Goal: Task Accomplishment & Management: Complete application form

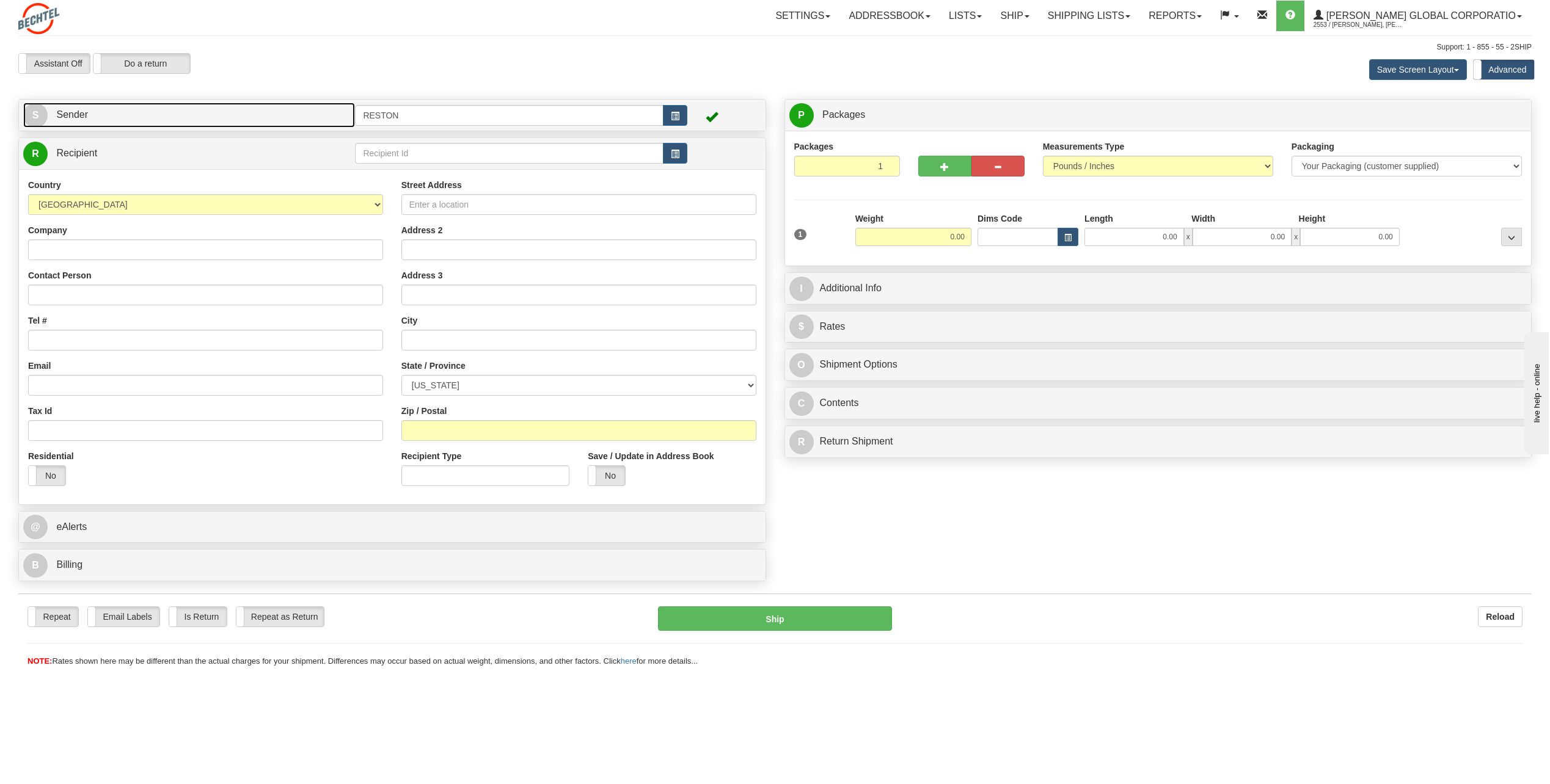
click at [200, 122] on link "S Sender" at bounding box center [189, 115] width 332 height 25
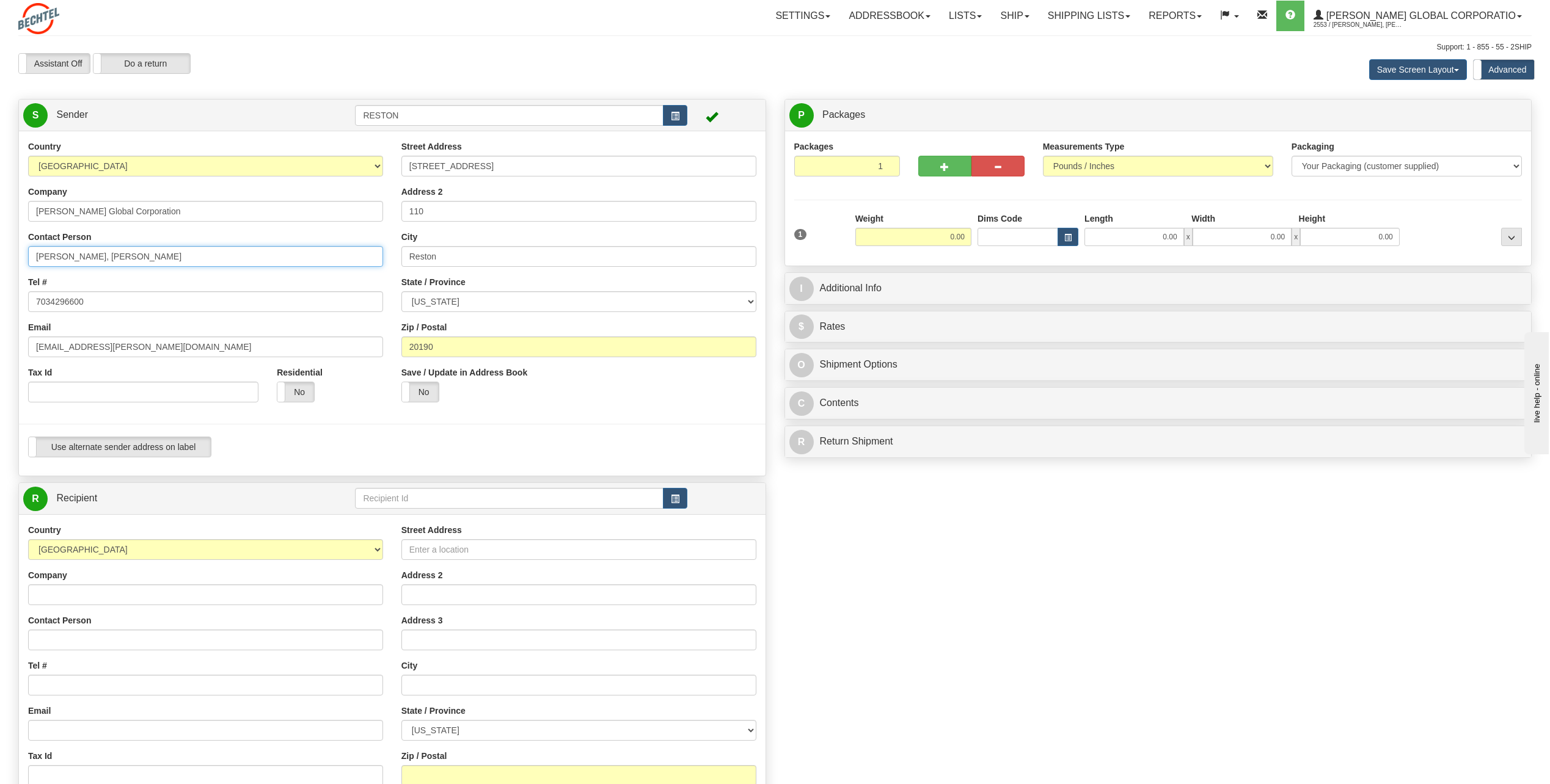
drag, startPoint x: 128, startPoint y: 256, endPoint x: 105, endPoint y: 258, distance: 23.1
click at [105, 258] on input "[PERSON_NAME], [PERSON_NAME]" at bounding box center [206, 257] width 355 height 21
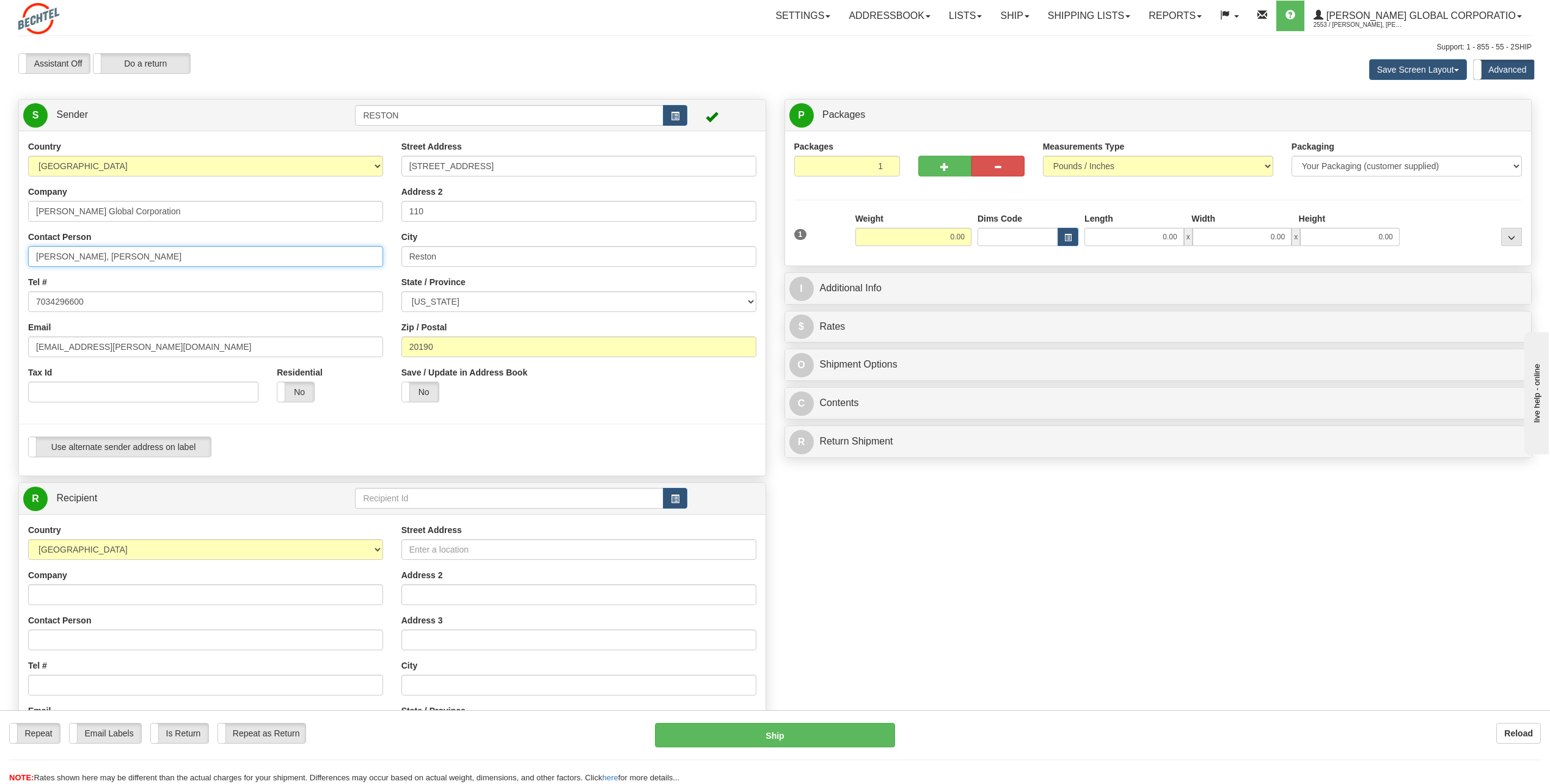
click at [104, 258] on input "[PERSON_NAME], [PERSON_NAME]" at bounding box center [206, 257] width 355 height 21
type input "[PERSON_NAME]"
click at [314, 290] on div "Tel # 7034296600" at bounding box center [206, 294] width 355 height 36
click at [682, 123] on button "button" at bounding box center [674, 116] width 24 height 21
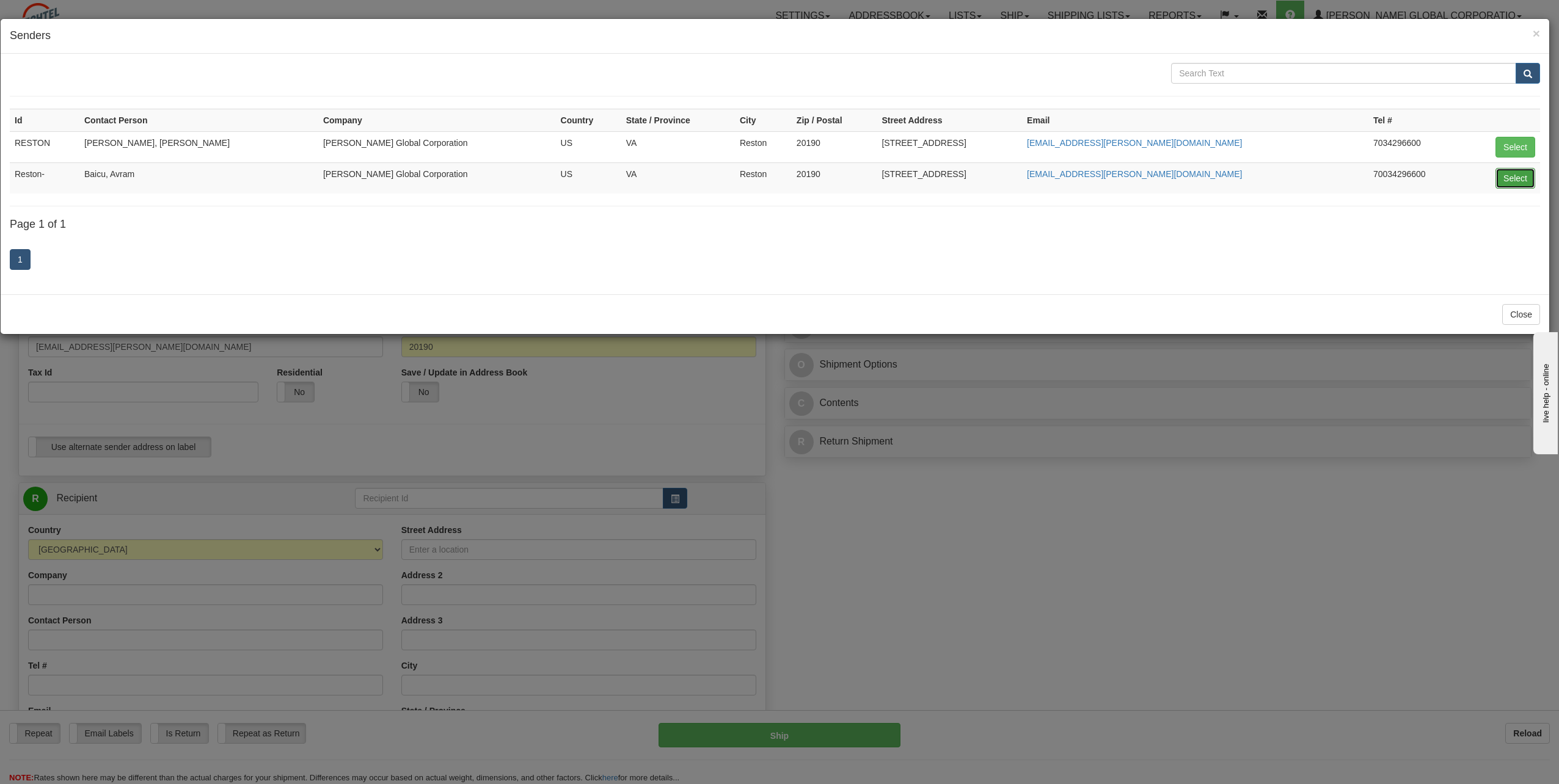
click at [1529, 185] on button "Select" at bounding box center [1515, 179] width 39 height 21
type input "Reston-"
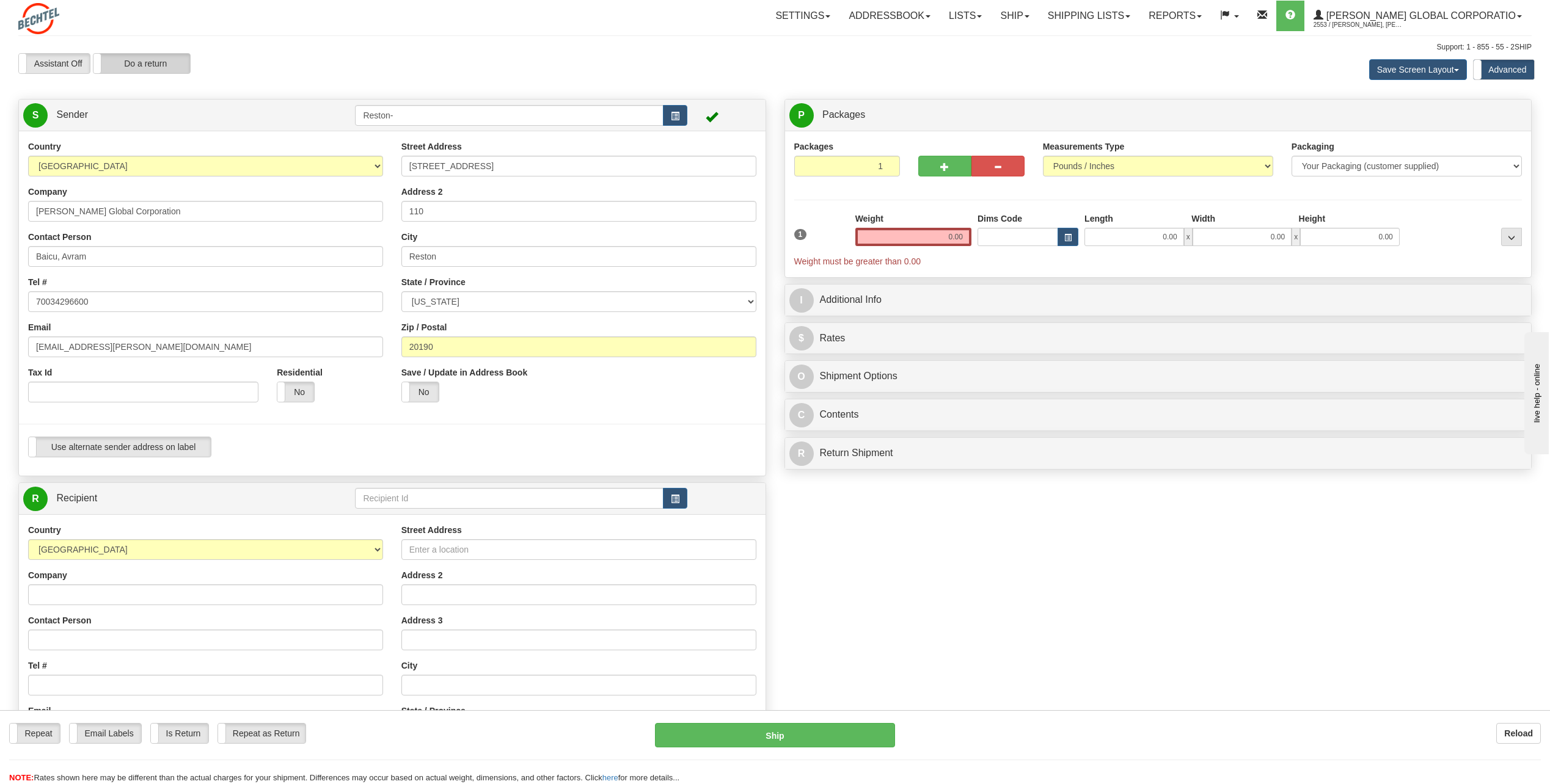
click at [145, 72] on label "Do a return" at bounding box center [141, 64] width 97 height 20
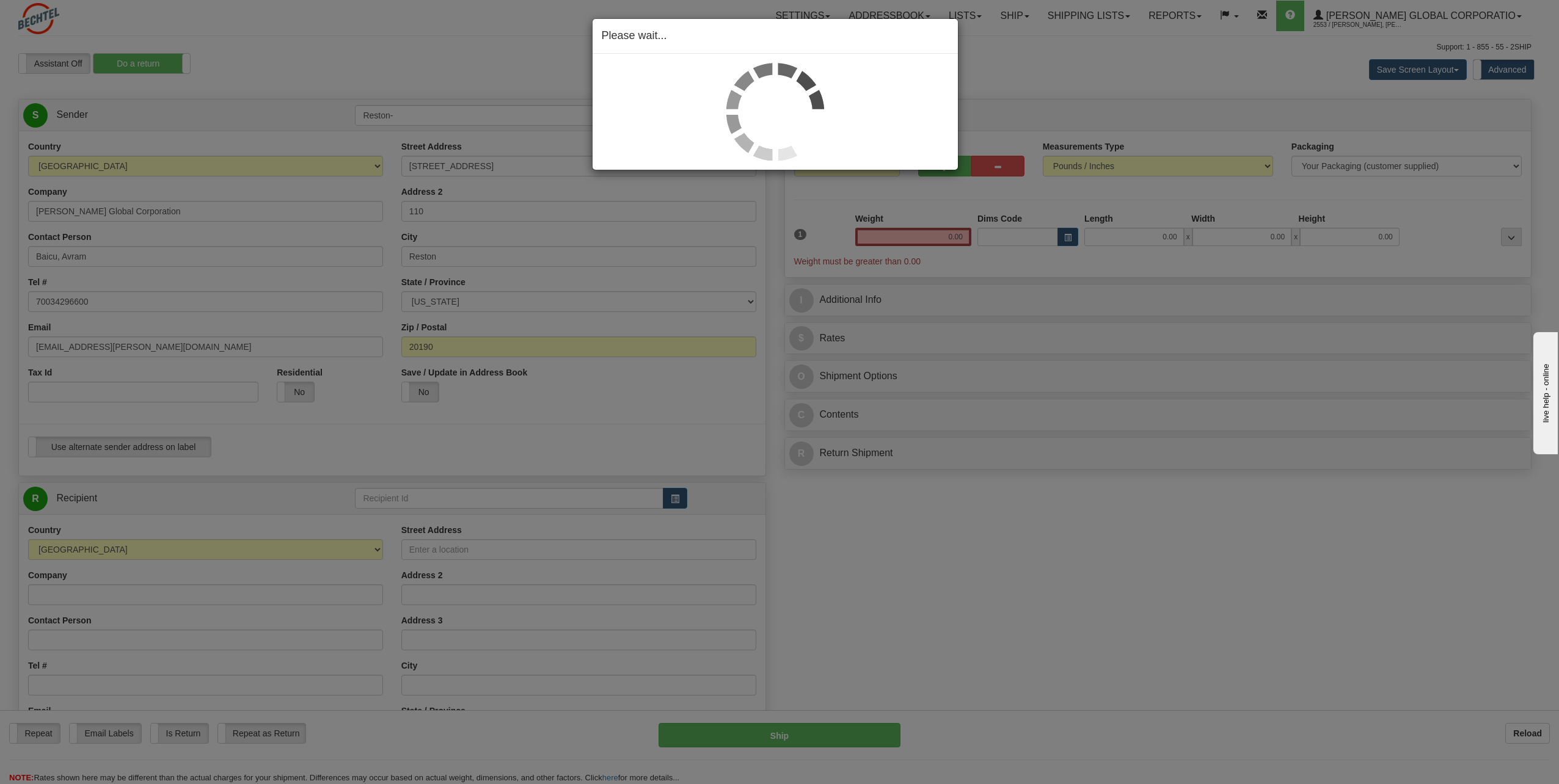
type input "Reston-"
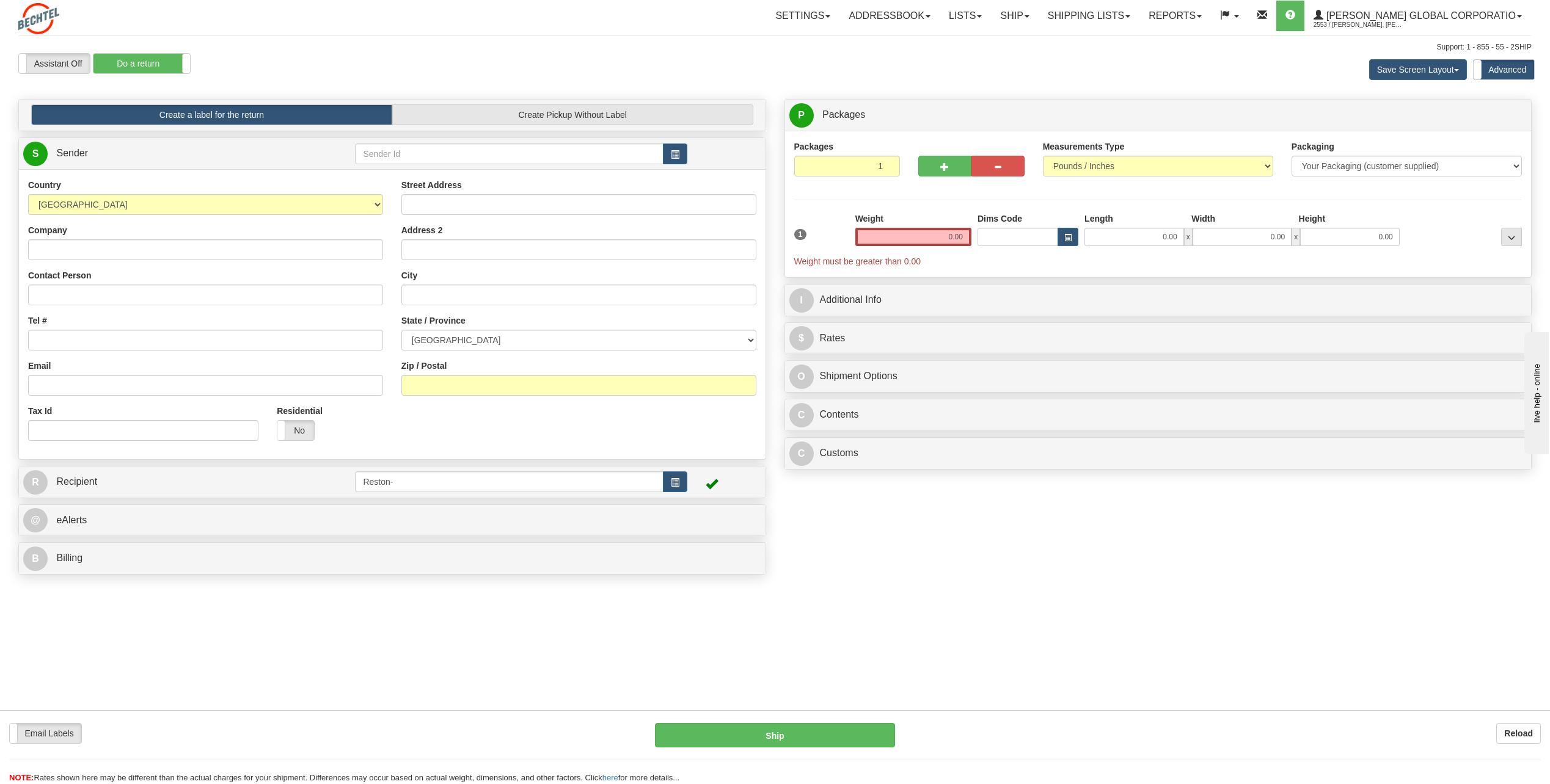
click at [122, 496] on div "R Recipient [GEOGRAPHIC_DATA]-" at bounding box center [392, 482] width 747 height 31
click at [124, 490] on link "R Recipient" at bounding box center [170, 482] width 295 height 25
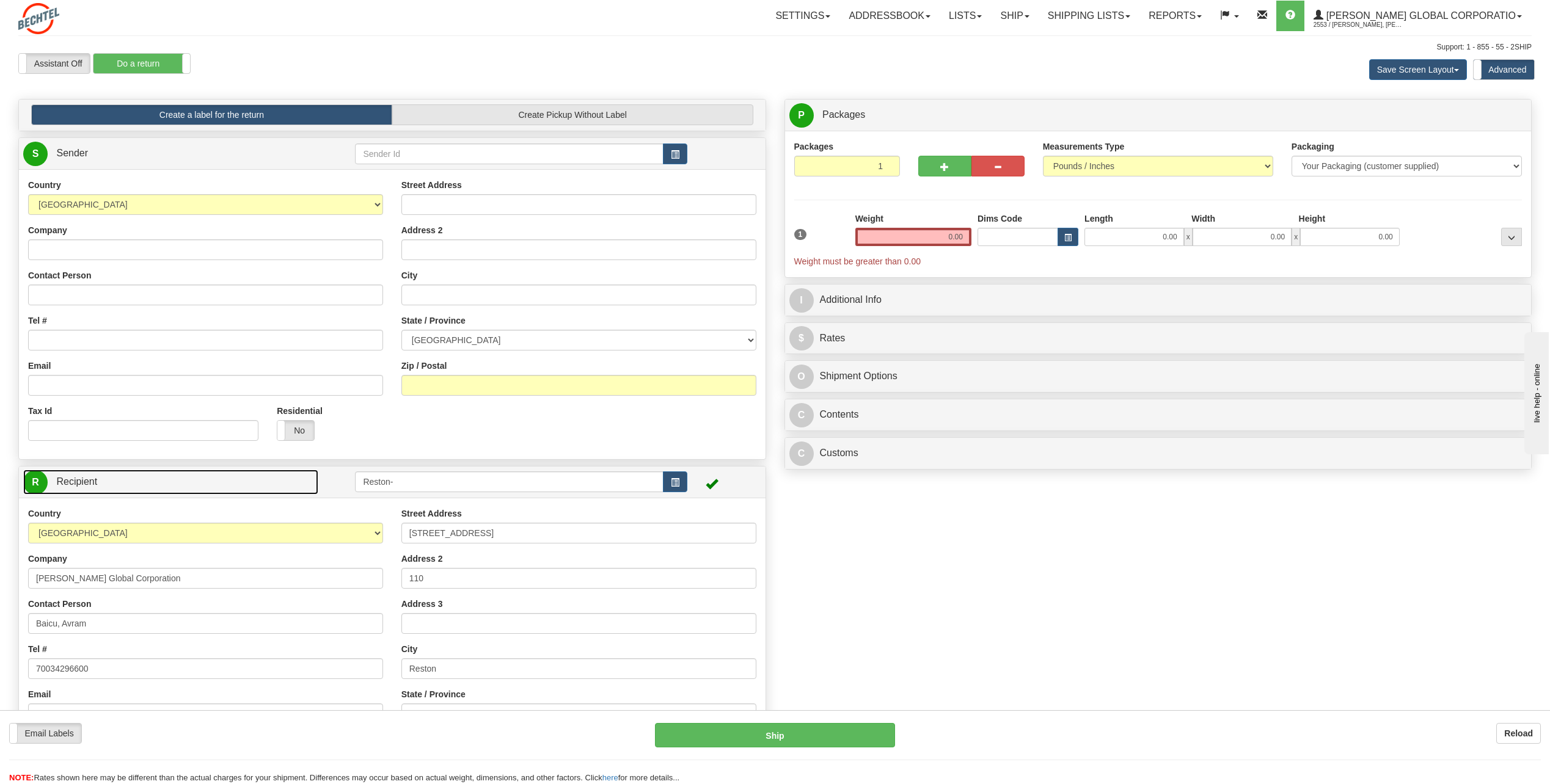
click at [124, 490] on link "R Recipient" at bounding box center [170, 482] width 295 height 25
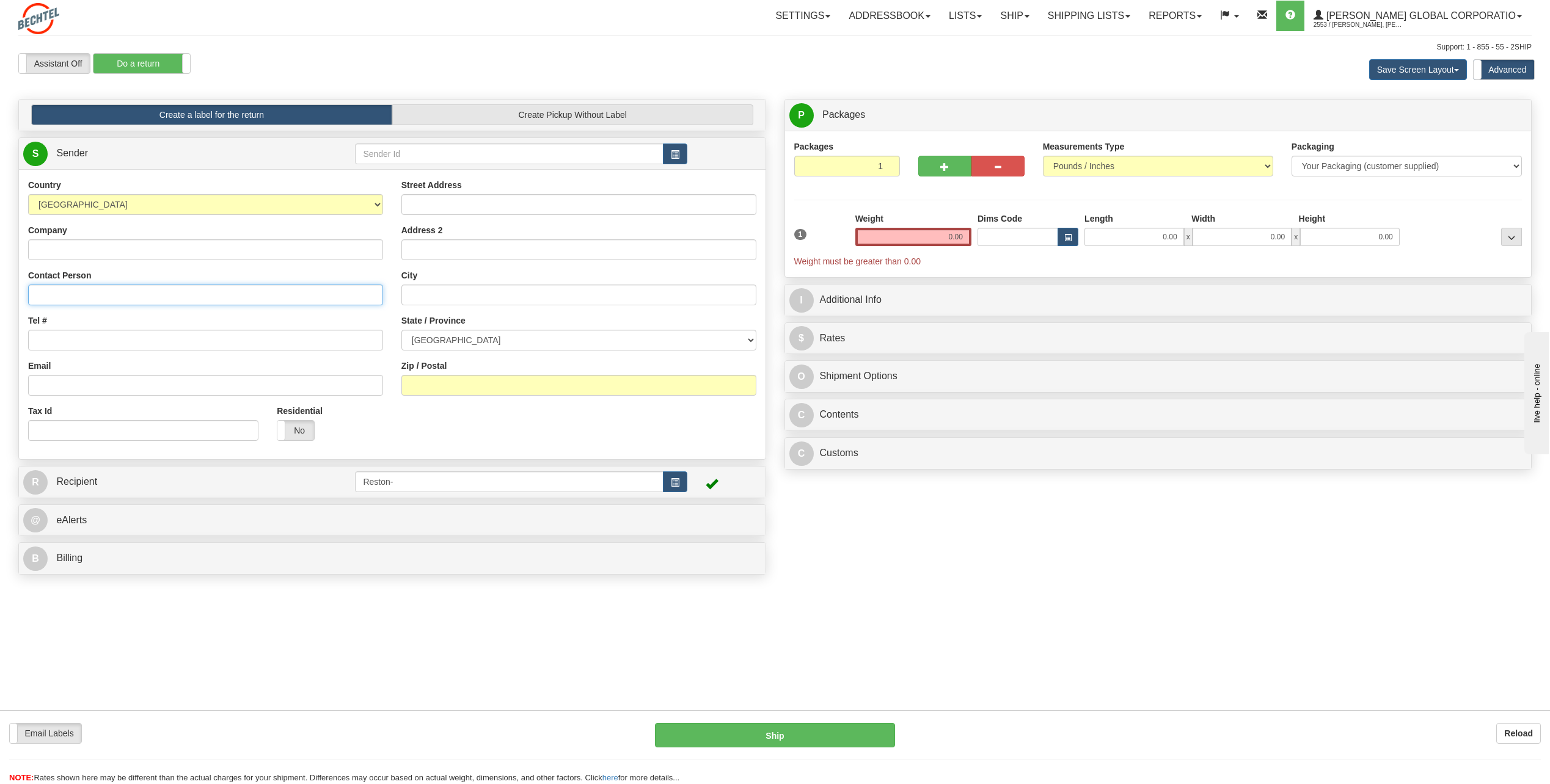
click at [107, 302] on input "Contact Person" at bounding box center [206, 295] width 355 height 21
click at [139, 296] on input "Contact Person" at bounding box center [206, 295] width 355 height 21
paste input "[PERSON_NAME]"
type input "[PERSON_NAME]"
click at [60, 341] on input "Tel #" at bounding box center [206, 340] width 355 height 21
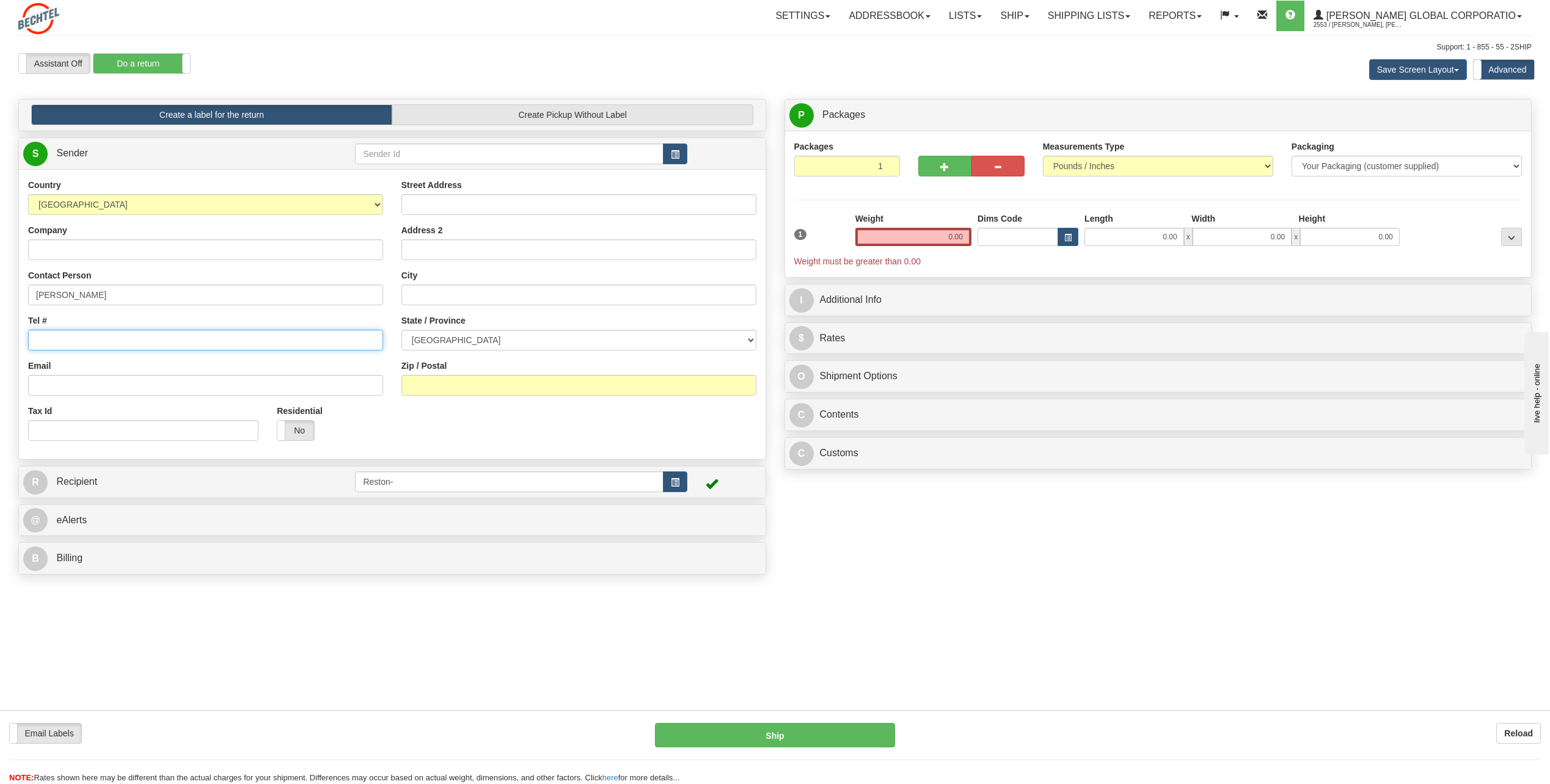
paste input "703)429-6119"
click at [55, 344] on input "703)429-6119" at bounding box center [206, 340] width 355 height 21
type input "[PHONE_NUMBER]"
click at [454, 202] on input "Street Address" at bounding box center [579, 205] width 355 height 21
paste input "[STREET_ADDRESS]"
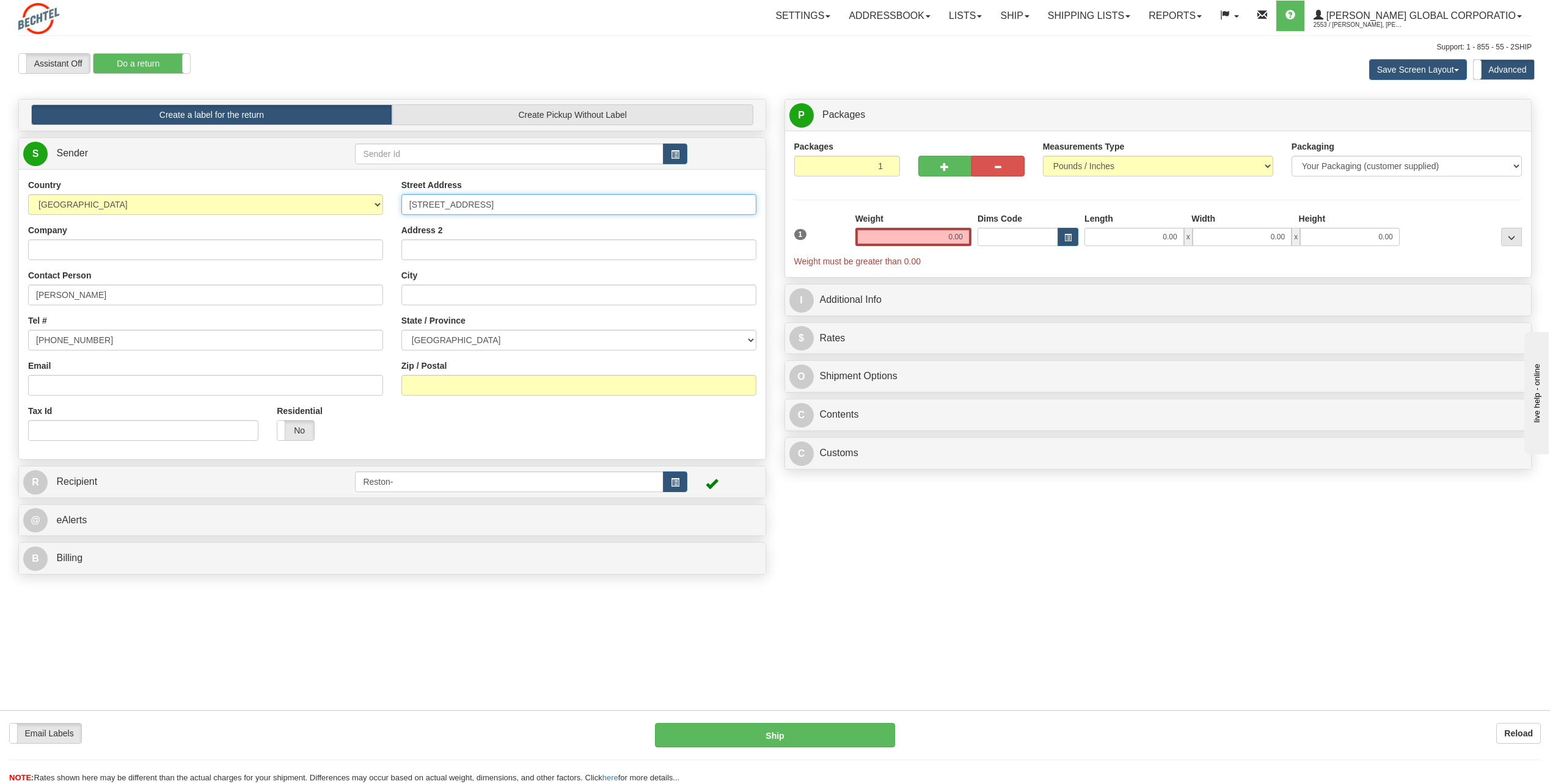
type input "[STREET_ADDRESS]"
click at [449, 288] on input "City" at bounding box center [579, 295] width 355 height 21
paste input "Myersville"
type input "Myersville"
click at [592, 340] on select "[GEOGRAPHIC_DATA] [GEOGRAPHIC_DATA] [GEOGRAPHIC_DATA] [GEOGRAPHIC_DATA] [GEOGRA…" at bounding box center [579, 340] width 355 height 21
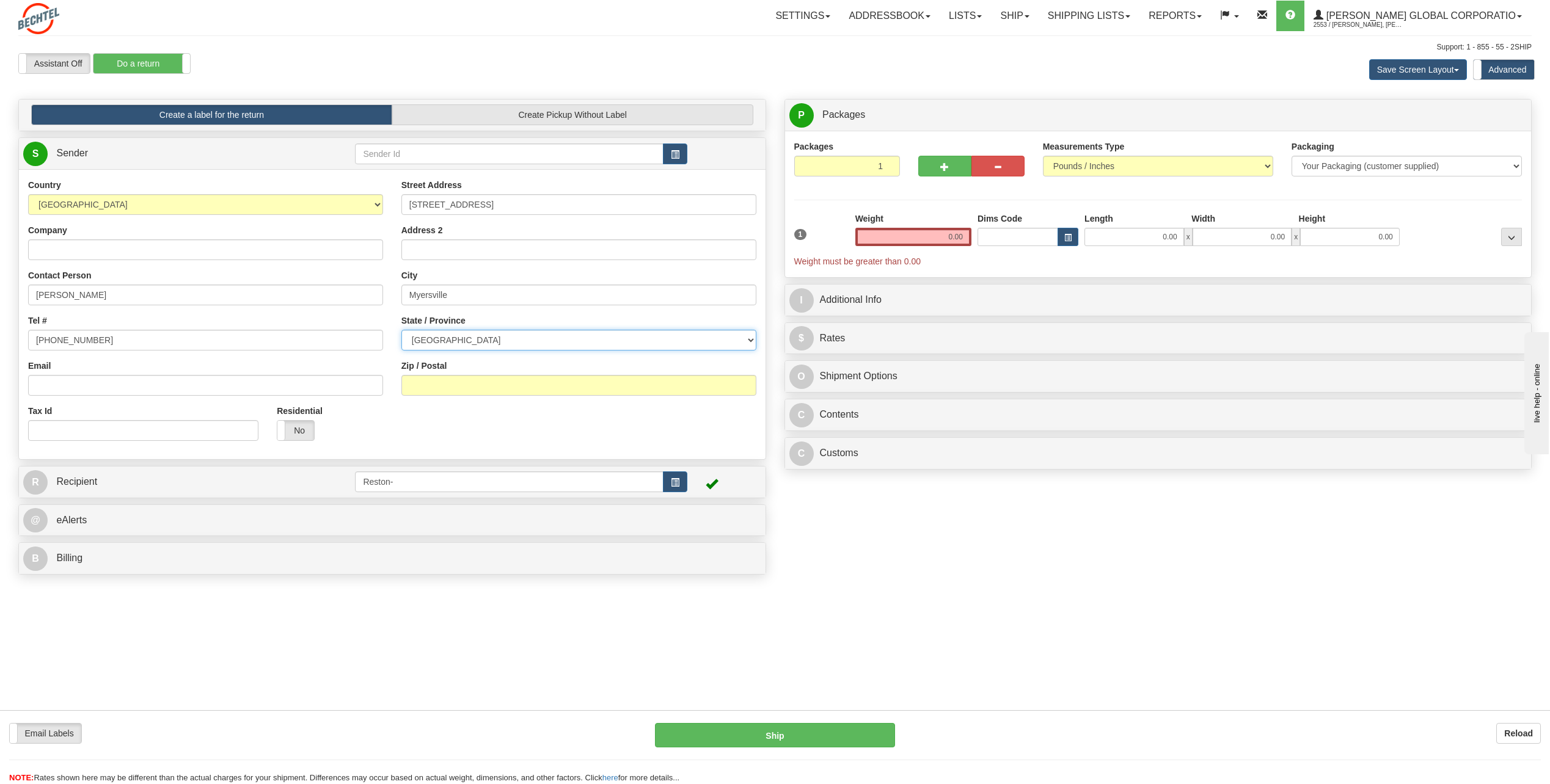
select select "MB"
click at [603, 320] on div "State / Province [GEOGRAPHIC_DATA] [GEOGRAPHIC_DATA] [GEOGRAPHIC_DATA] [GEOGRAP…" at bounding box center [579, 333] width 355 height 36
click at [594, 337] on select "[GEOGRAPHIC_DATA] [GEOGRAPHIC_DATA] [GEOGRAPHIC_DATA] [GEOGRAPHIC_DATA] [GEOGRA…" at bounding box center [579, 340] width 355 height 21
click at [364, 432] on div "Yes No" at bounding box center [330, 430] width 106 height 21
click at [247, 211] on select "[GEOGRAPHIC_DATA] [GEOGRAPHIC_DATA] [GEOGRAPHIC_DATA] [GEOGRAPHIC_DATA] [US_STA…" at bounding box center [206, 205] width 355 height 21
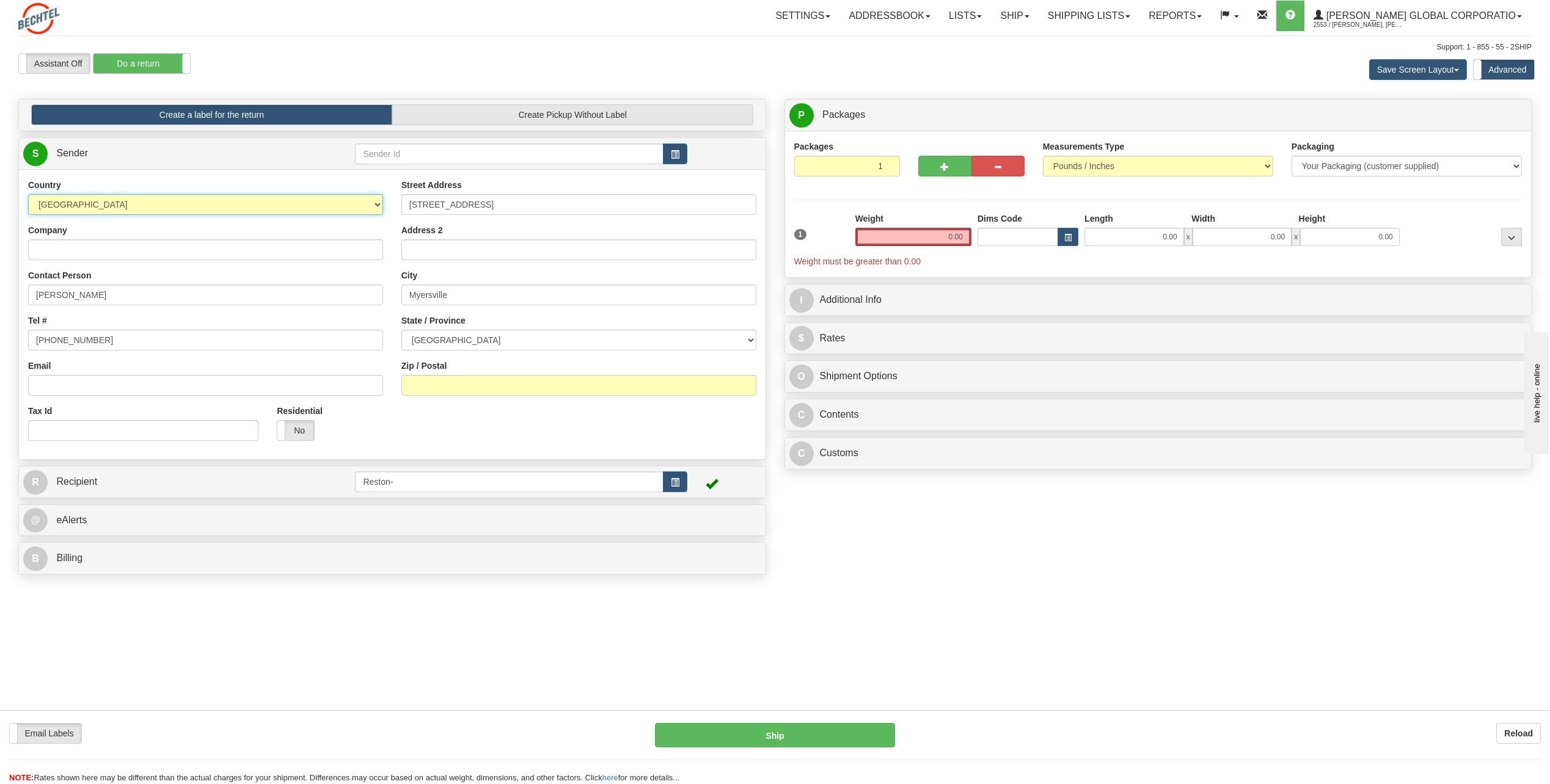
select select "US"
click at [28, 195] on select "[GEOGRAPHIC_DATA] [GEOGRAPHIC_DATA] [GEOGRAPHIC_DATA] [GEOGRAPHIC_DATA] [US_STA…" at bounding box center [206, 205] width 355 height 21
click at [507, 338] on select "[US_STATE] [US_STATE] [US_STATE] [US_STATE] Armed Forces America Armed Forces E…" at bounding box center [579, 340] width 355 height 21
select select "MD"
click at [402, 330] on select "[US_STATE] [US_STATE] [US_STATE] [US_STATE] Armed Forces America Armed Forces E…" at bounding box center [579, 340] width 355 height 21
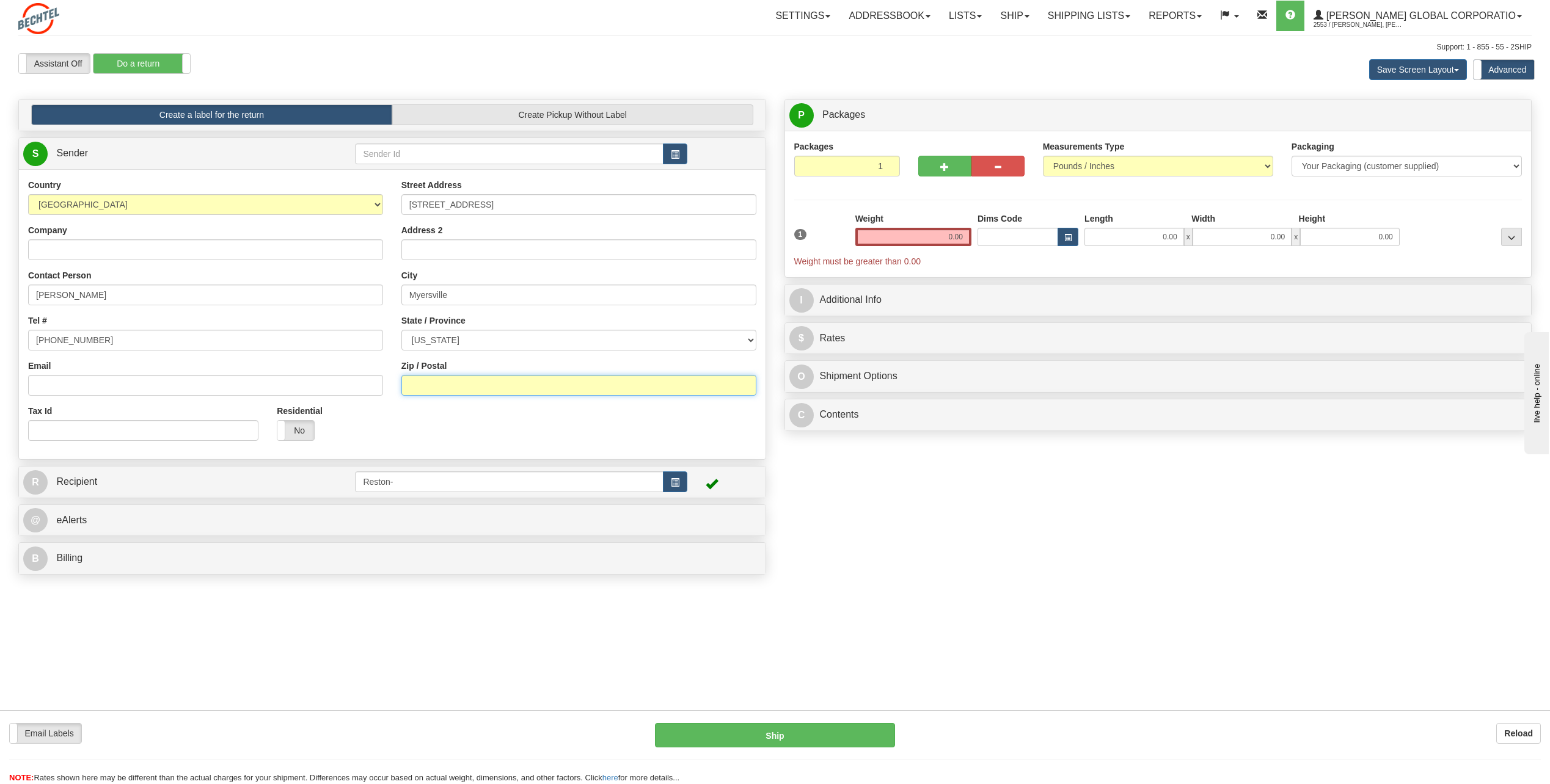
click at [521, 392] on input "Zip / Postal" at bounding box center [579, 386] width 355 height 21
paste input "21773"
type input "21773"
click at [937, 239] on input "0.00" at bounding box center [913, 237] width 116 height 18
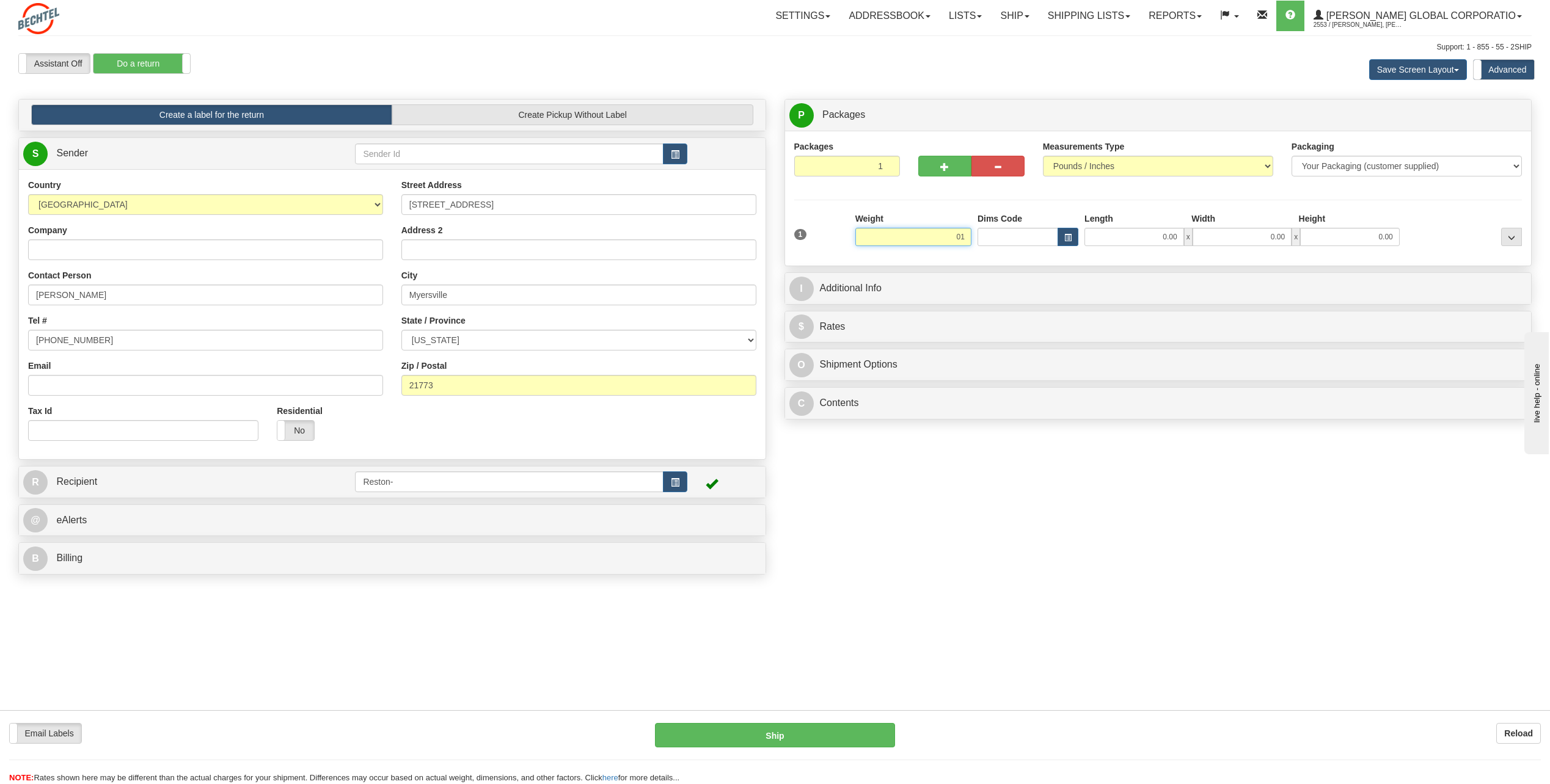
type input "0"
type input "10.00"
click at [1035, 271] on div "P Packages 1 Packages - Weight: 0.00 Lbs Shipment Level Shipm. Package Level Pa…" at bounding box center [1158, 262] width 766 height 327
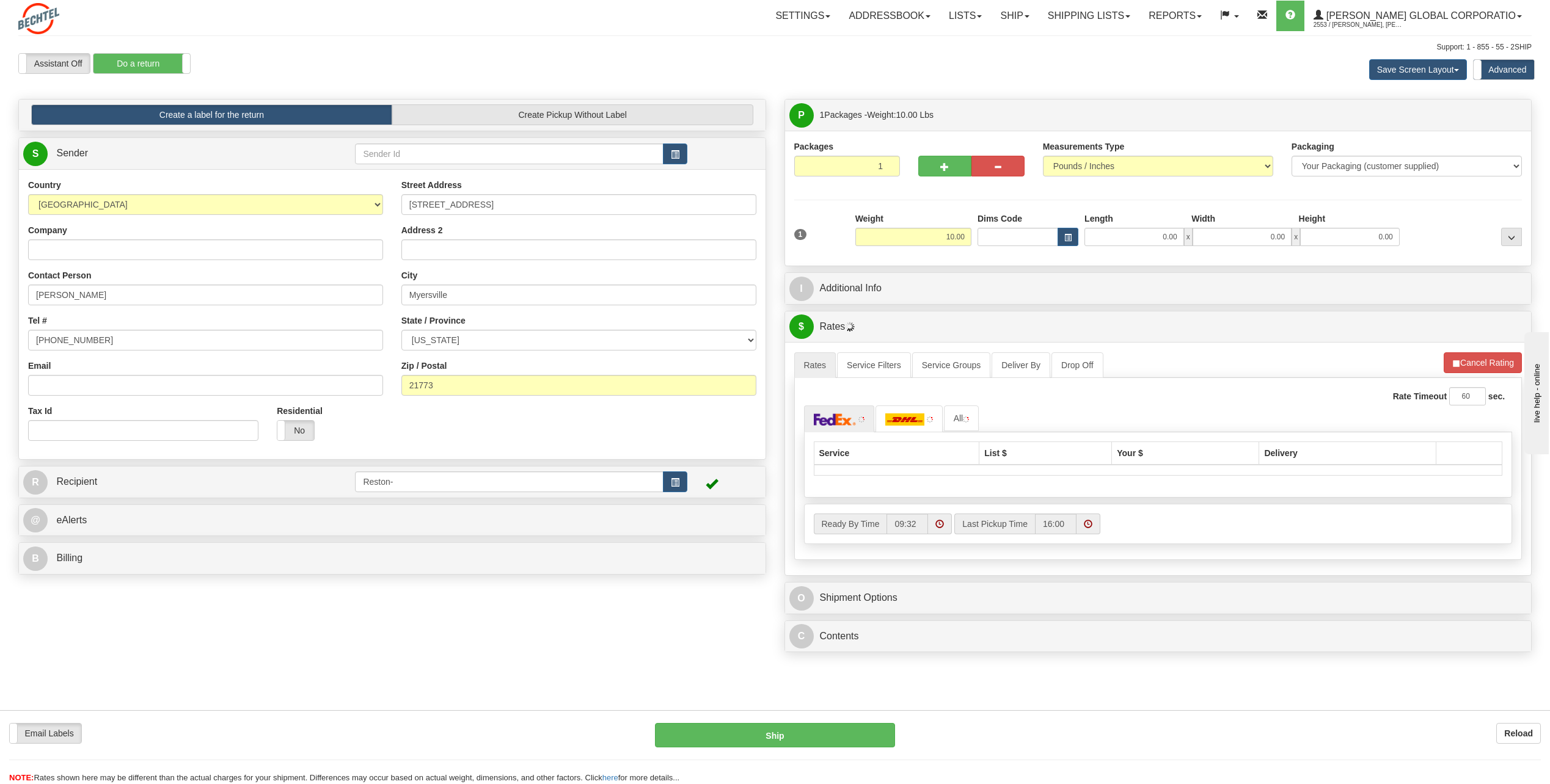
click at [1035, 271] on div "P Packages 1 Packages - Weight: 10.00 Lbs Shipment Level Shipm. Package Level P…" at bounding box center [1158, 379] width 766 height 559
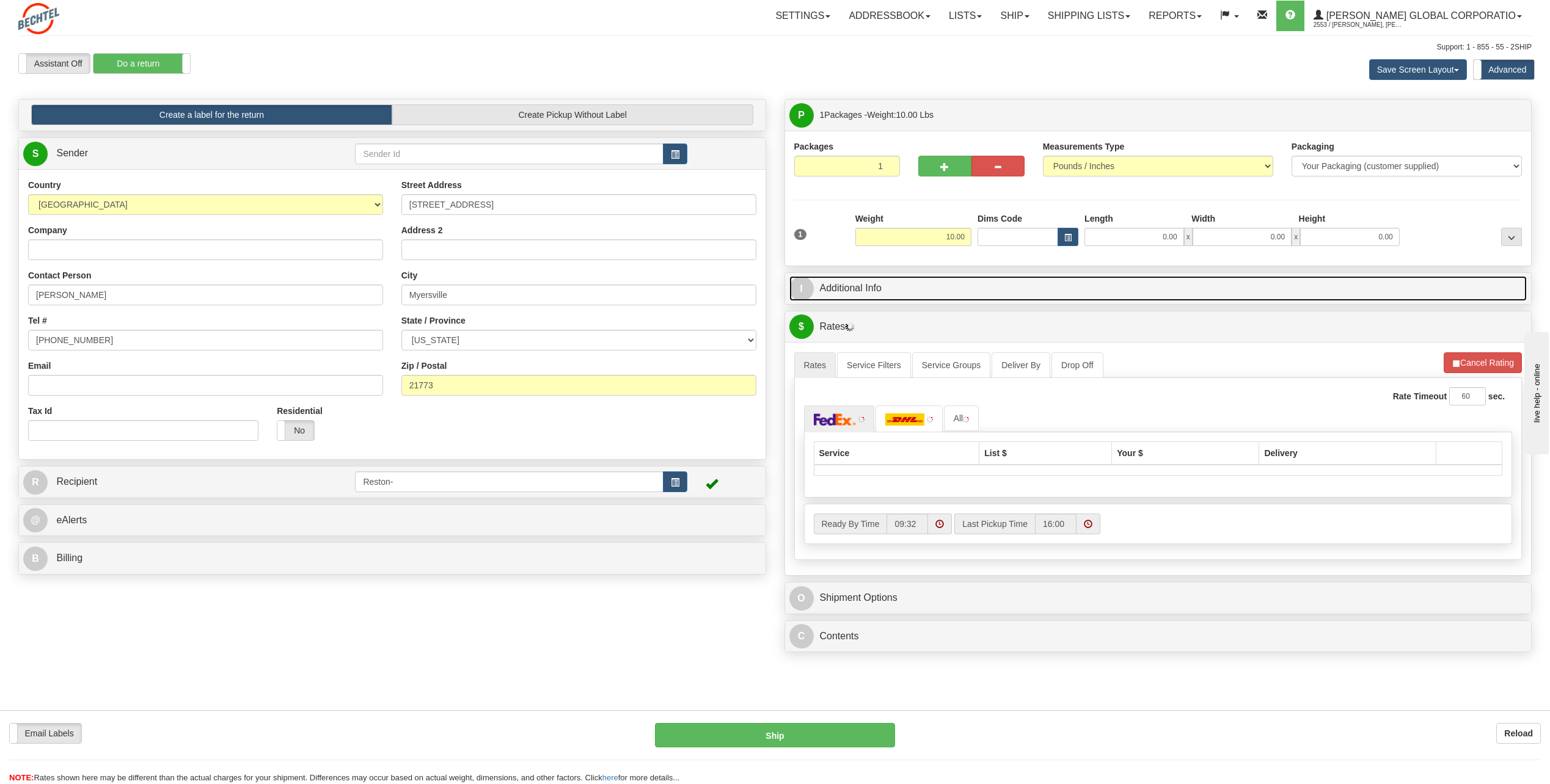
click at [935, 277] on link "I Additional Info" at bounding box center [1158, 288] width 738 height 25
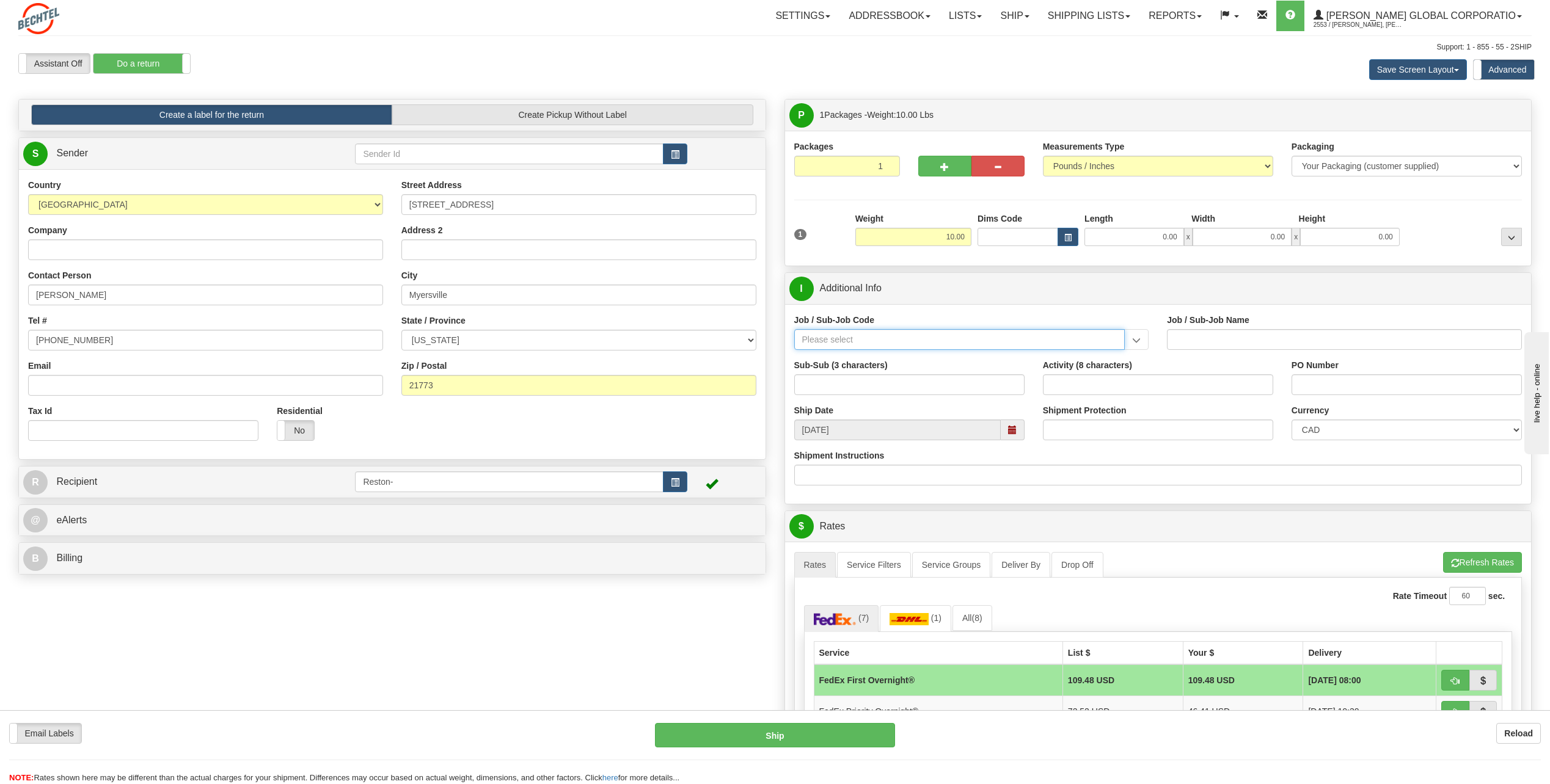
click at [860, 336] on input "Job / Sub-Job Code" at bounding box center [960, 340] width 331 height 21
click at [963, 333] on input "Job / Sub-Job Code" at bounding box center [960, 340] width 331 height 21
paste input "50488-250"
type input "50488-250"
click at [1030, 359] on div "50488-250" at bounding box center [956, 358] width 319 height 13
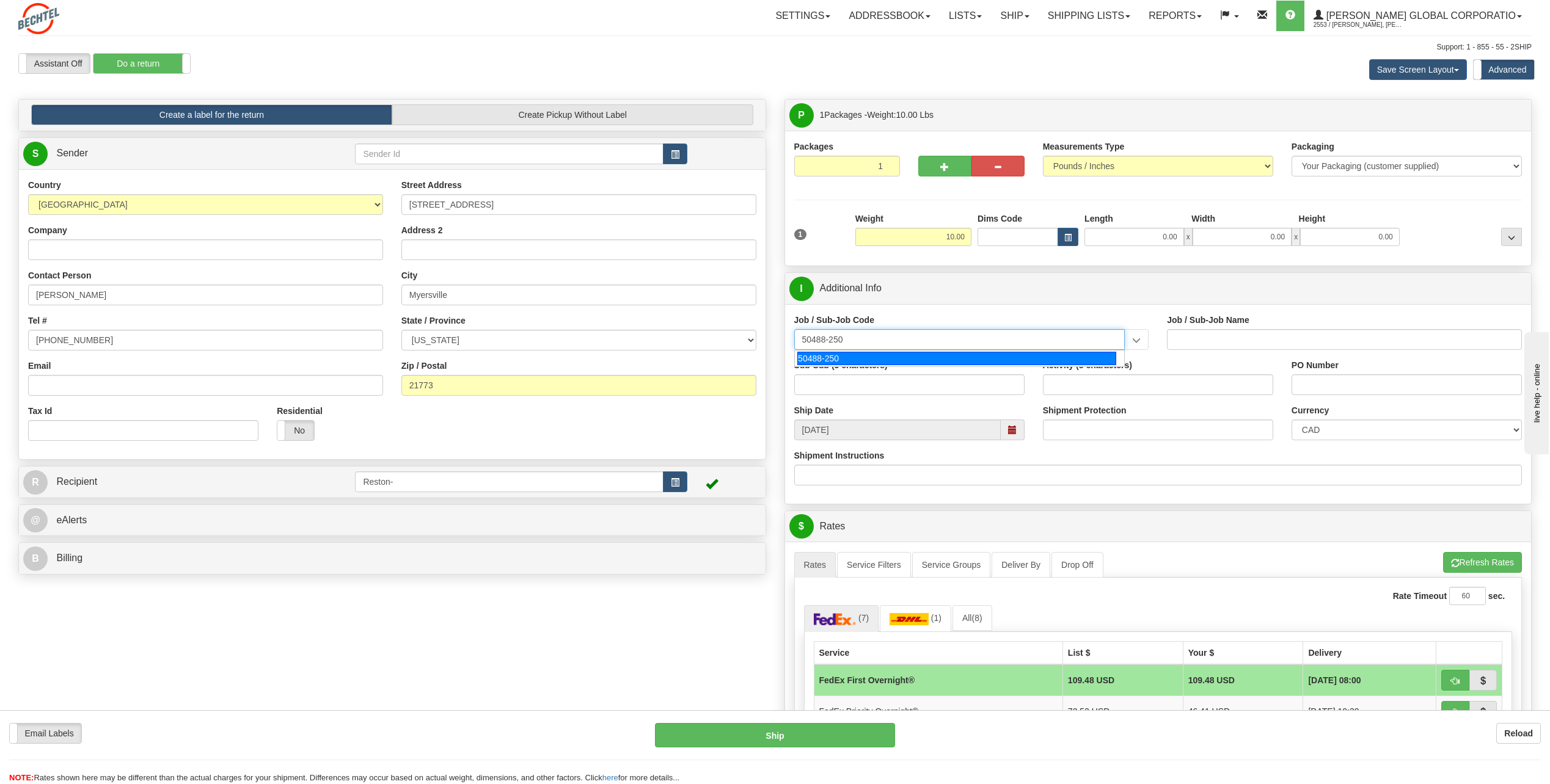
type input "IT-GEN. USER SERVICE - RESTON"
type input "50488-250"
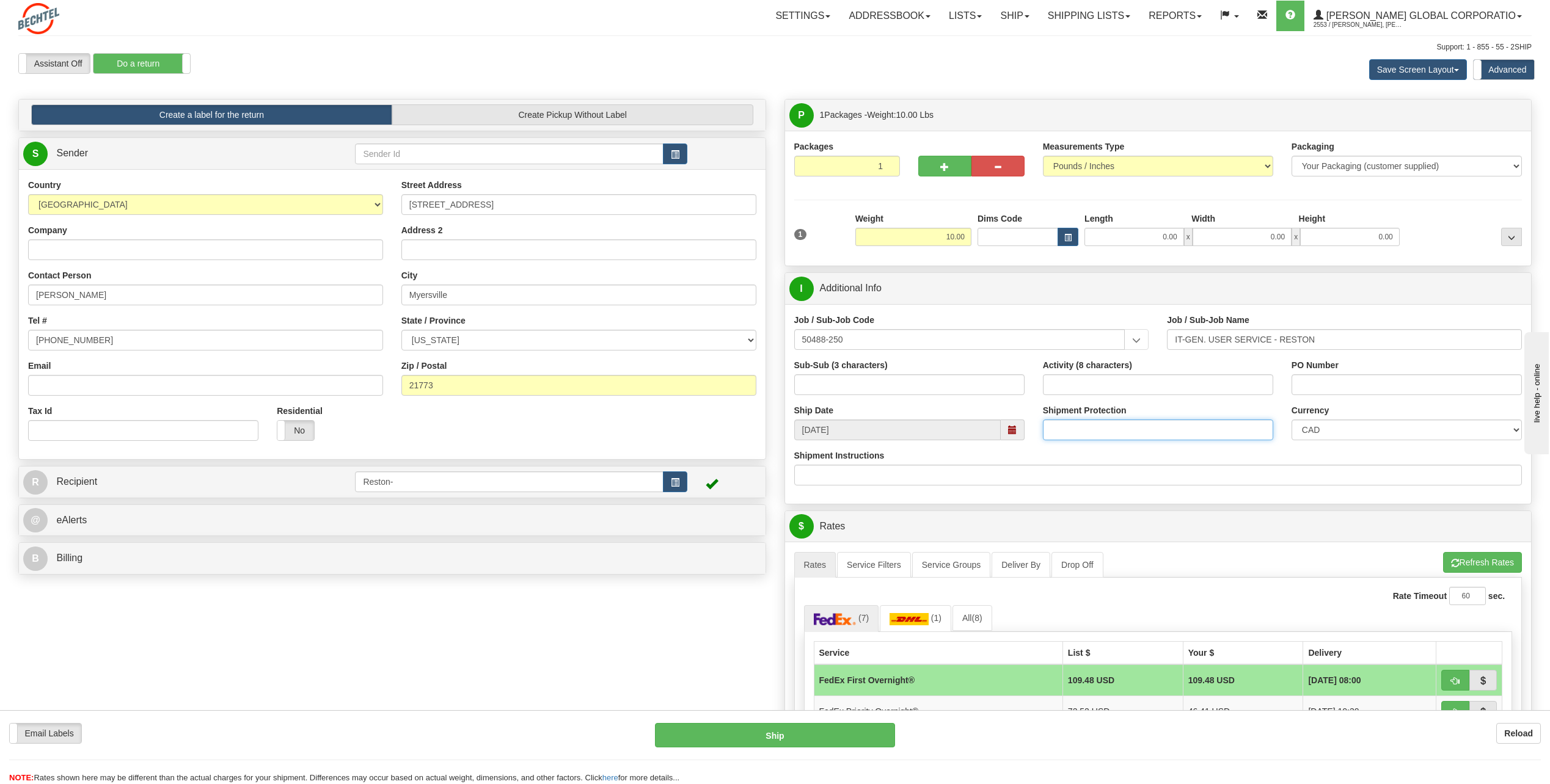
click at [1086, 436] on input "Shipment Protection" at bounding box center [1158, 430] width 230 height 21
type input "7"
type input "8"
type input "700"
click at [1321, 438] on select "CAD USD EUR ZAR [PERSON_NAME] ARN AUD AUS AWG BBD BFR BGN BHD BMD BND BRC BRL C…" at bounding box center [1407, 430] width 230 height 21
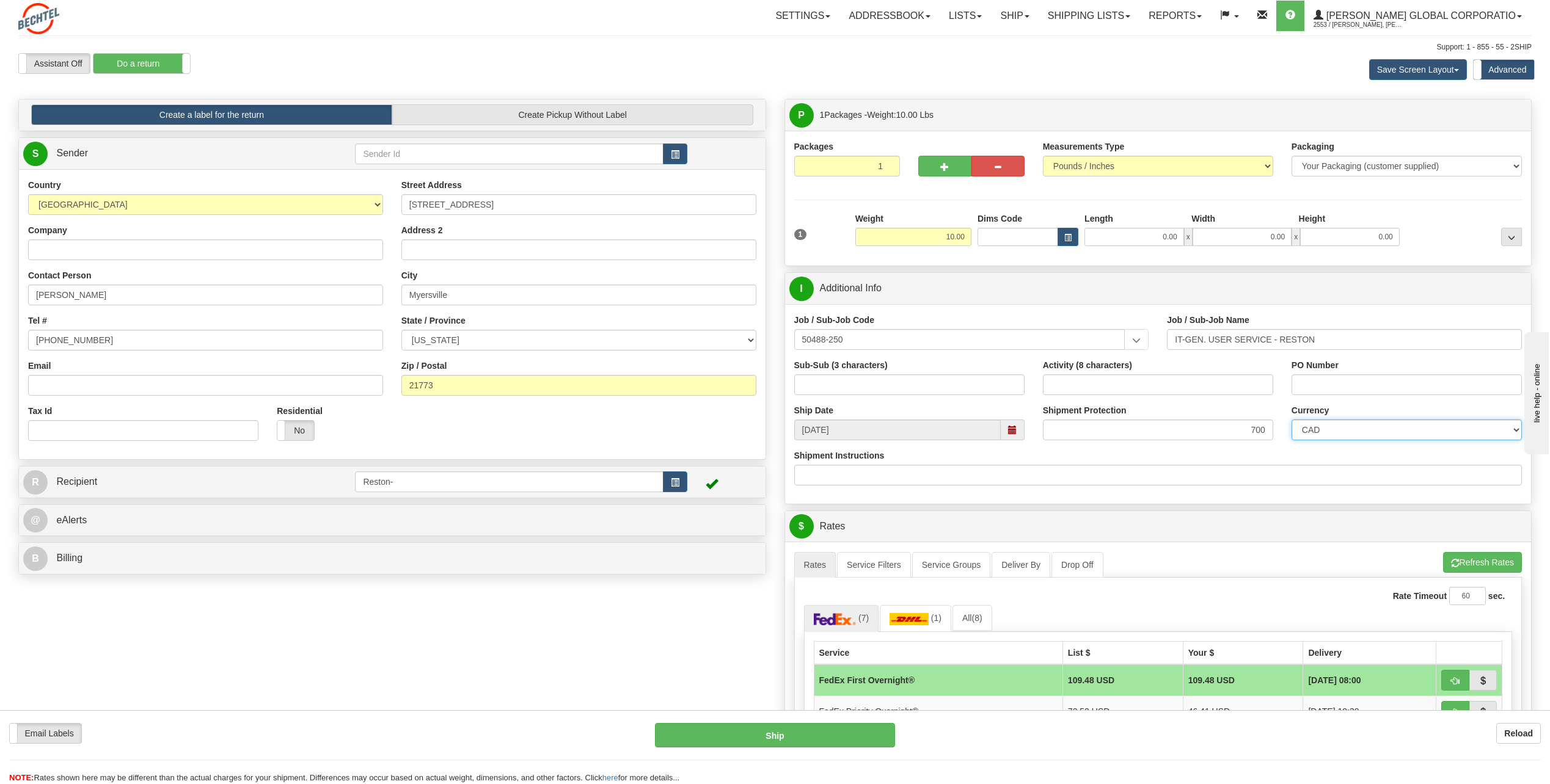
select select "1"
click at [1292, 420] on select "CAD USD EUR ZAR [PERSON_NAME] ARN AUD AUS AWG BBD BFR BGN BHD BMD BND BRC BRL C…" at bounding box center [1407, 430] width 230 height 21
click at [1035, 465] on input "Shipment Instructions" at bounding box center [1158, 475] width 728 height 21
drag, startPoint x: 1034, startPoint y: 467, endPoint x: 1050, endPoint y: 455, distance: 20.0
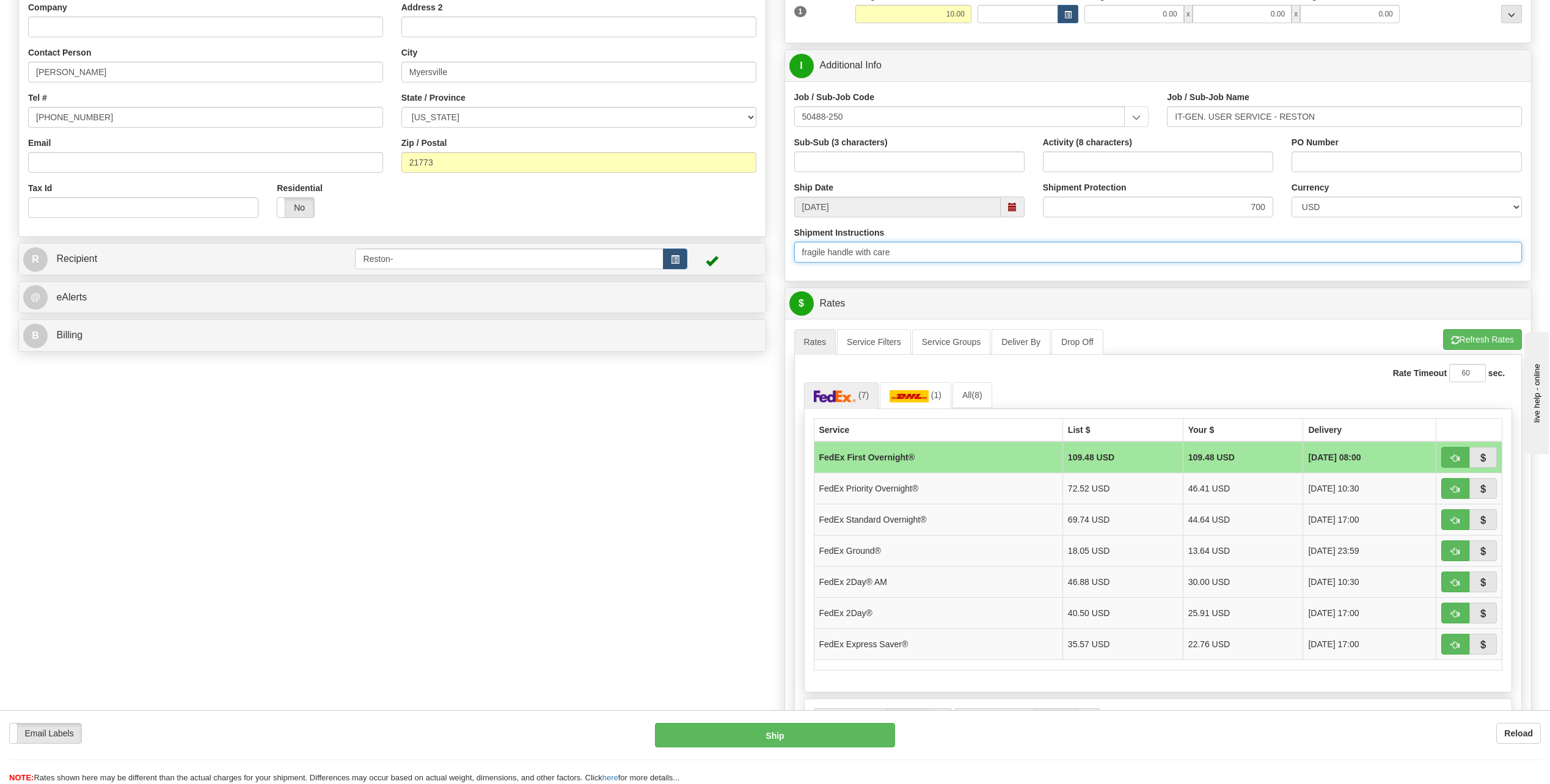
scroll to position [244, 0]
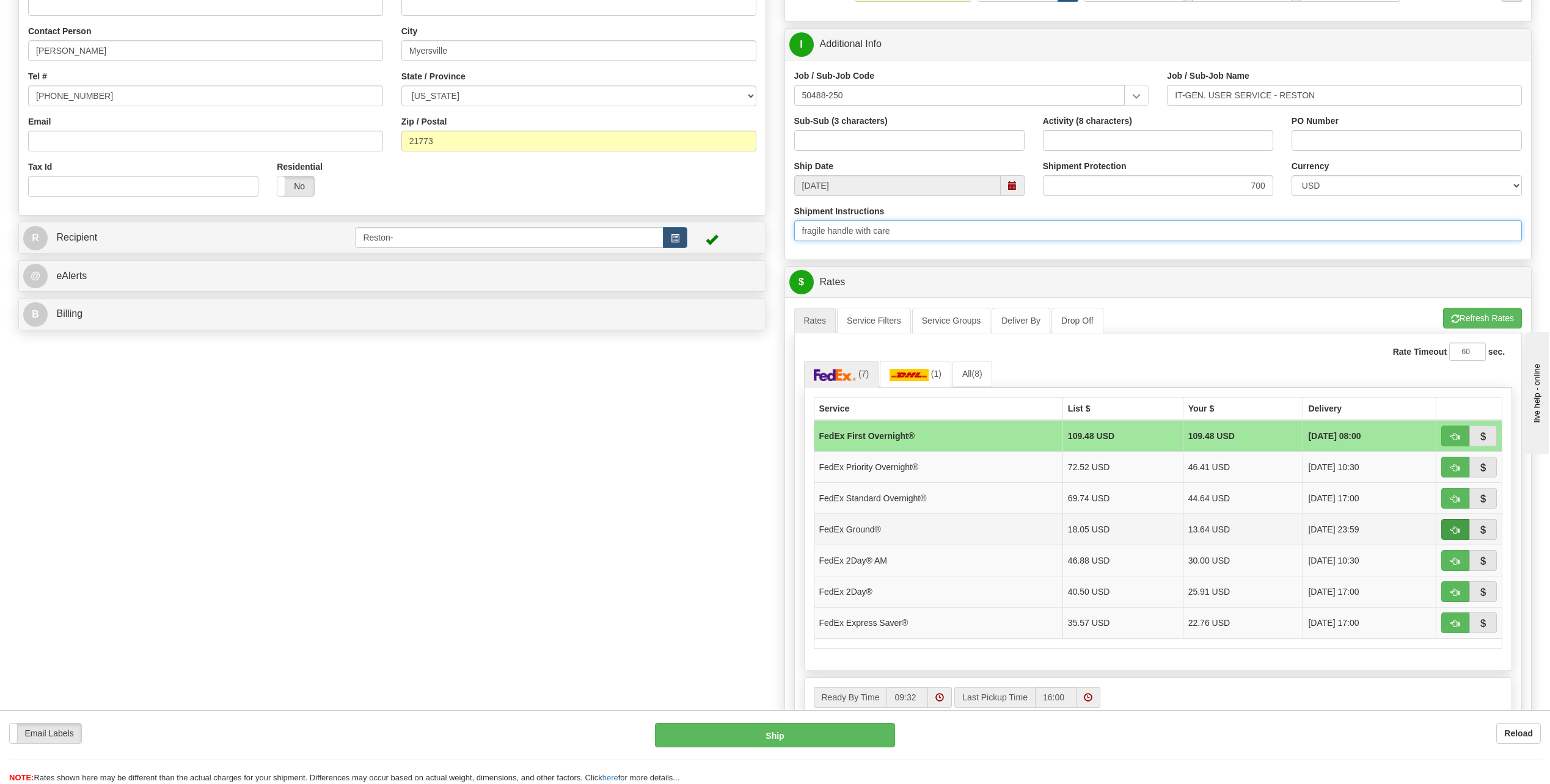
type input "fragile handle with care"
click at [1453, 526] on span "button" at bounding box center [1455, 530] width 9 height 8
type input "92"
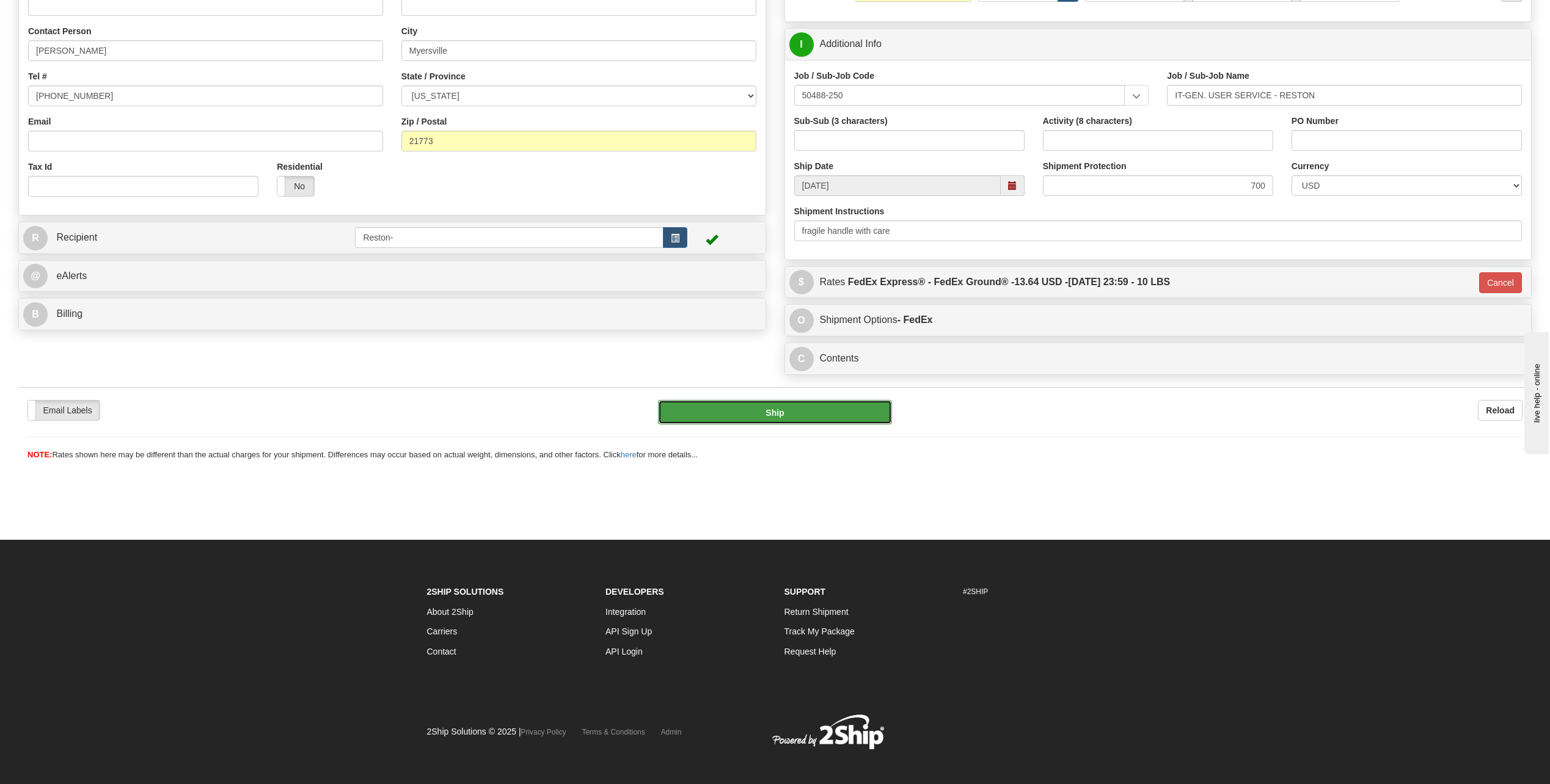
click at [784, 414] on button "Ship" at bounding box center [775, 412] width 234 height 24
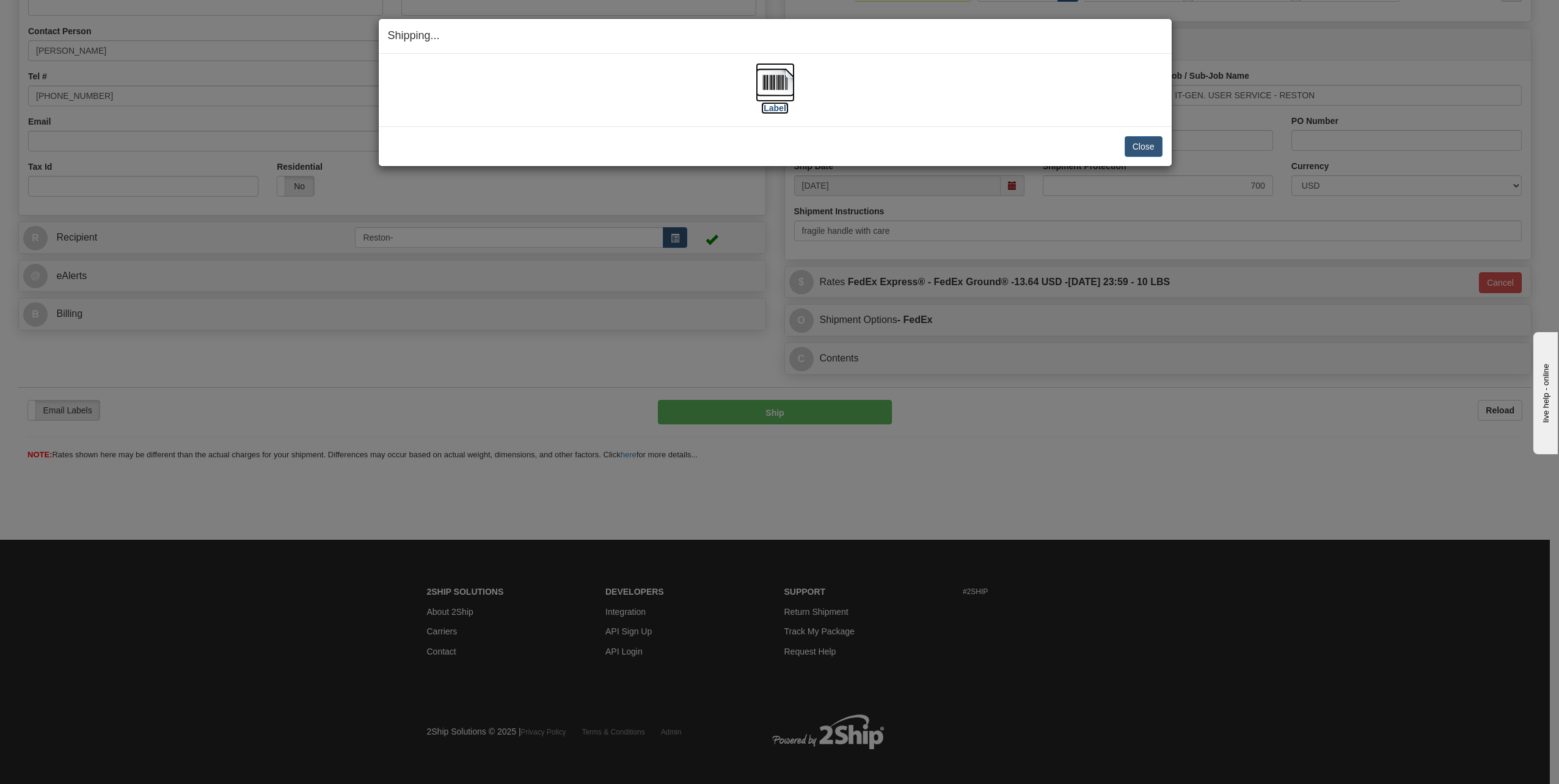
click at [783, 108] on label "[Label]" at bounding box center [775, 108] width 28 height 12
